Goal: Navigation & Orientation: Go to known website

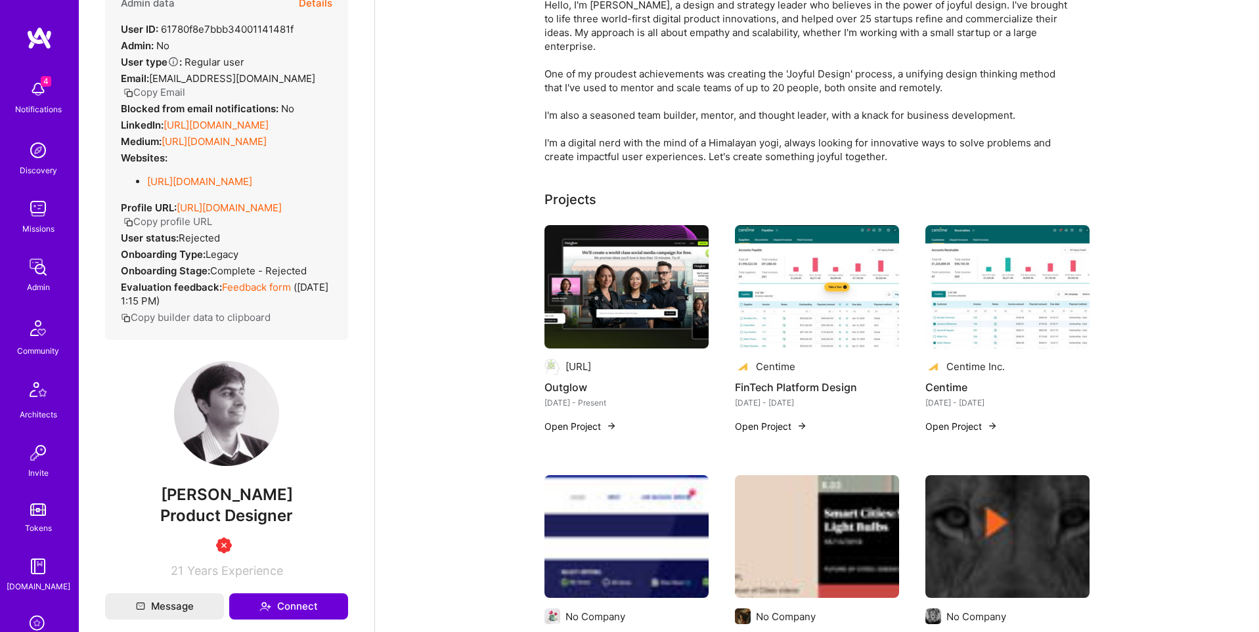
scroll to position [194, 0]
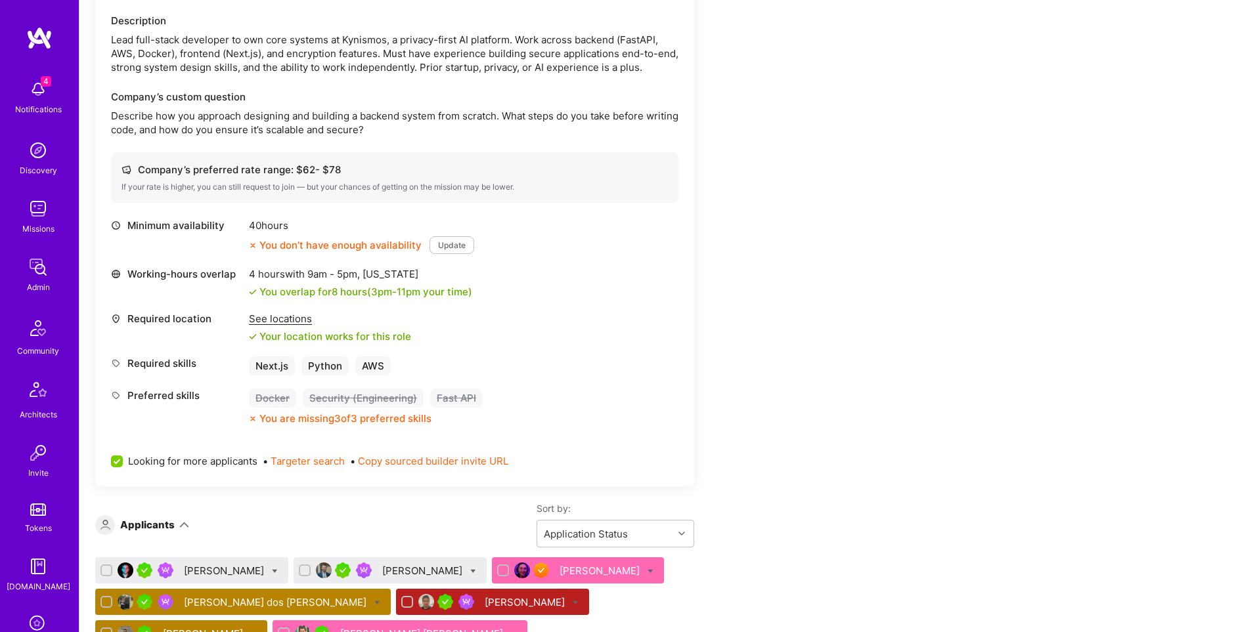
scroll to position [206, 0]
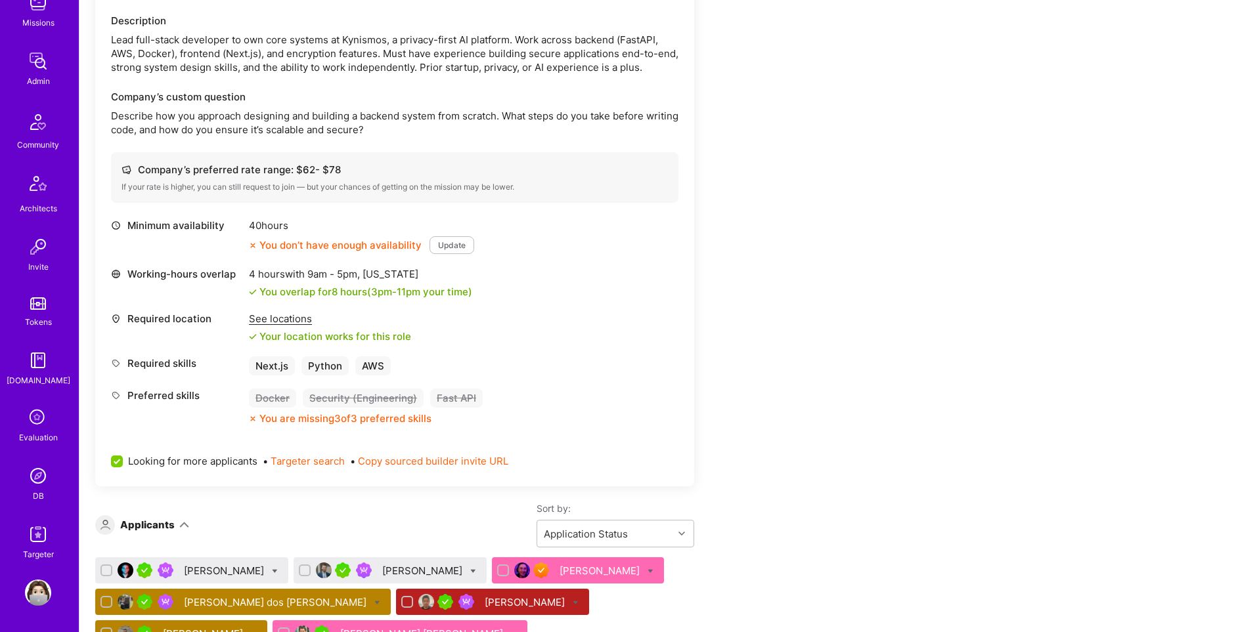
click at [44, 491] on link "DB" at bounding box center [37, 483] width 81 height 40
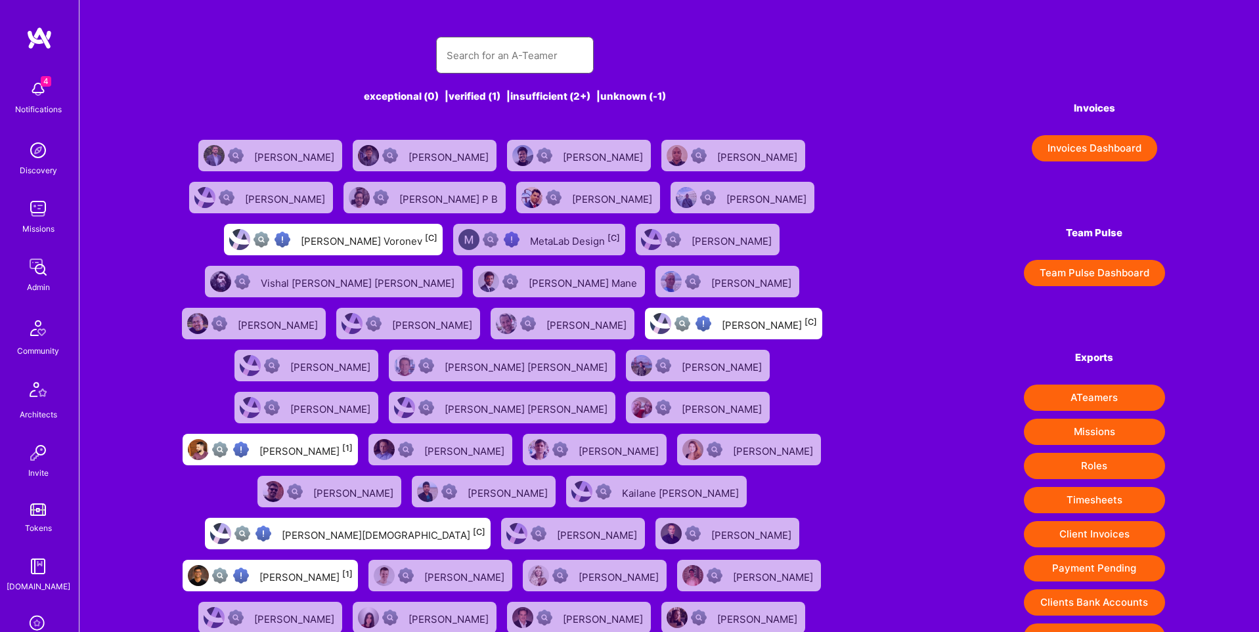
click at [489, 50] on input "text" at bounding box center [515, 55] width 137 height 33
paste input "[URL][DOMAIN_NAME]"
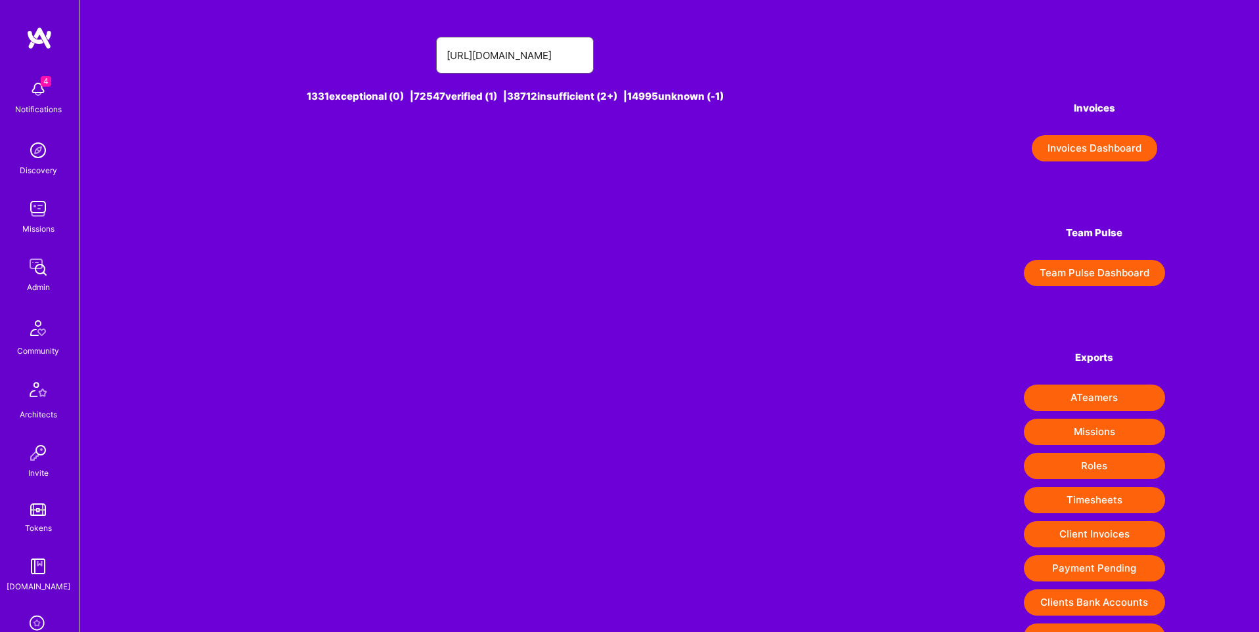
type input "[URL][DOMAIN_NAME]"
